Goal: Task Accomplishment & Management: Complete application form

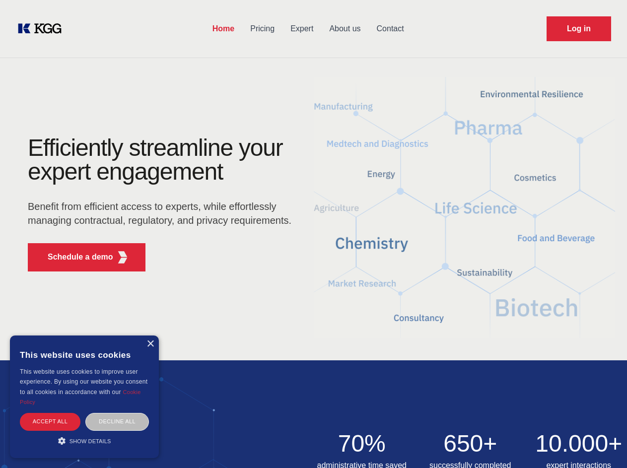
click at [313, 234] on div "Efficiently streamline your expert engagement Benefit from efficient access to …" at bounding box center [163, 207] width 302 height 143
click at [74, 257] on p "Schedule a demo" at bounding box center [81, 257] width 66 height 12
click at [150, 344] on div "× This website uses cookies This website uses cookies to improve user experienc…" at bounding box center [84, 397] width 149 height 123
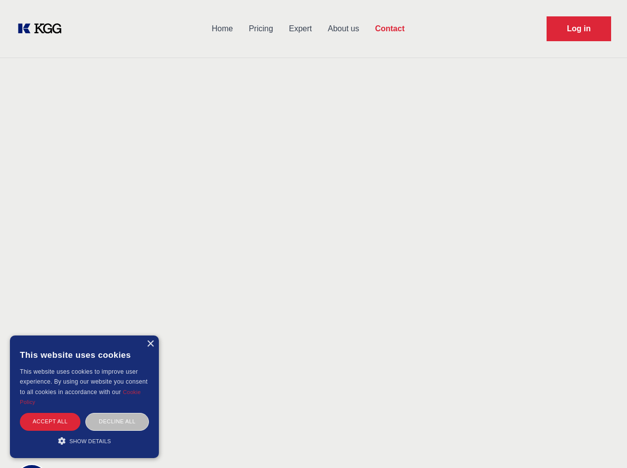
click at [50, 422] on div "Accept all" at bounding box center [50, 421] width 61 height 17
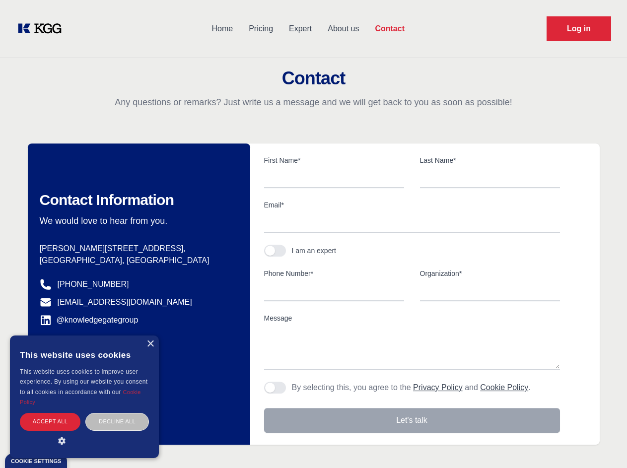
click at [117, 422] on body "Home Pricing Expert About us Contact Log in Contact Any questions or remarks? J…" at bounding box center [313, 436] width 627 height 873
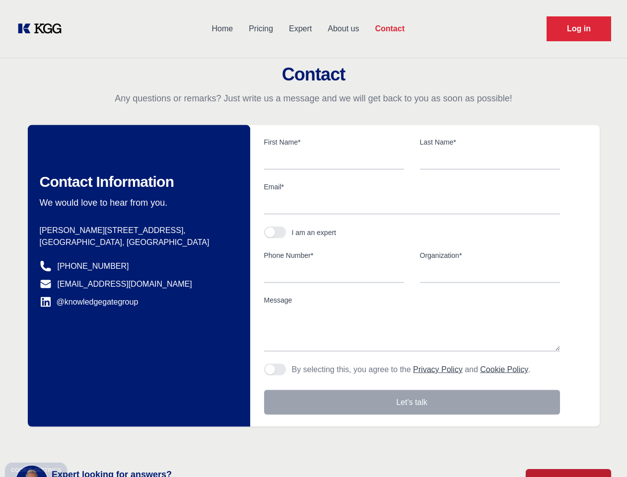
click at [84, 441] on main "Contact Any questions or remarks? Just write us a message and we will get back …" at bounding box center [313, 258] width 627 height 517
